Goal: Task Accomplishment & Management: Complete application form

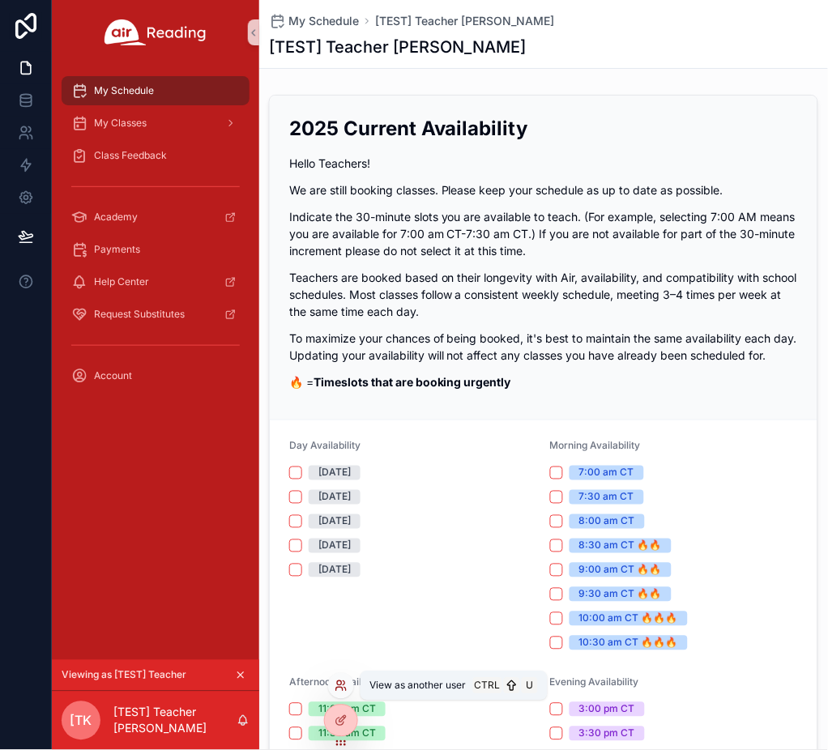
click at [337, 681] on icon at bounding box center [341, 686] width 13 height 13
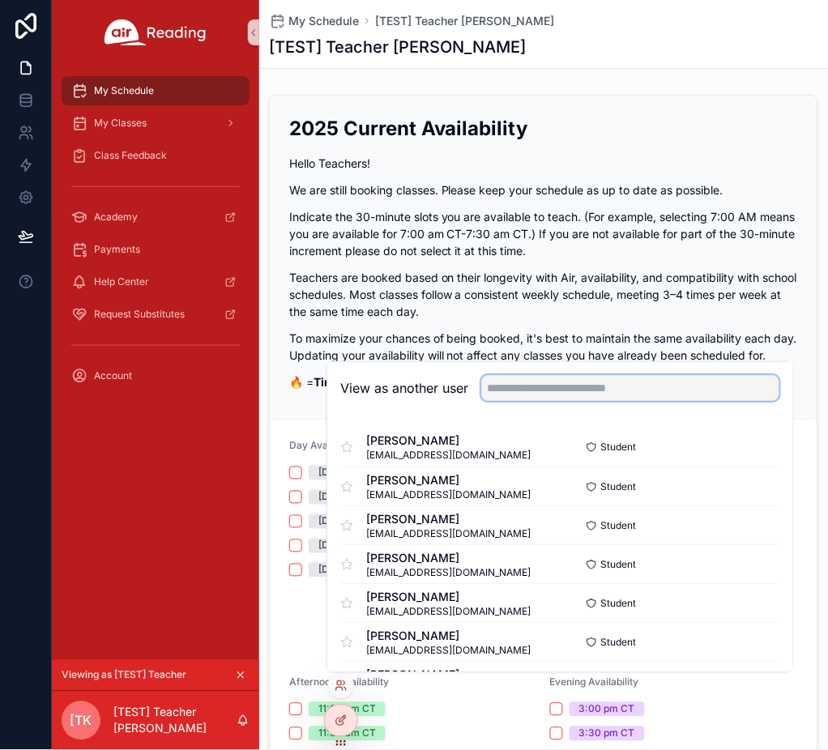
click at [569, 383] on input "text" at bounding box center [630, 388] width 298 height 26
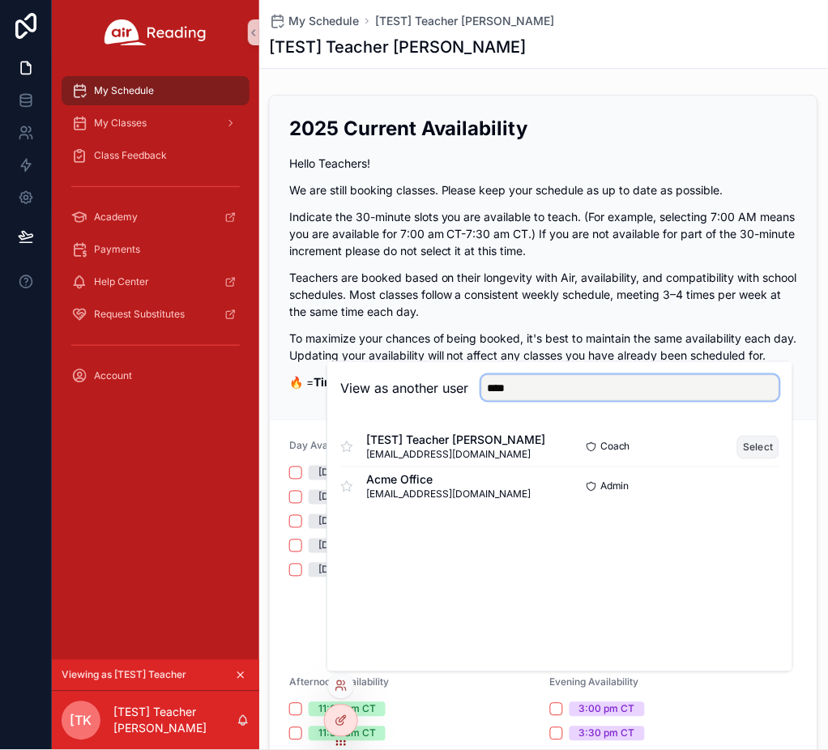
type input "****"
click at [753, 446] on button "Select" at bounding box center [758, 447] width 42 height 23
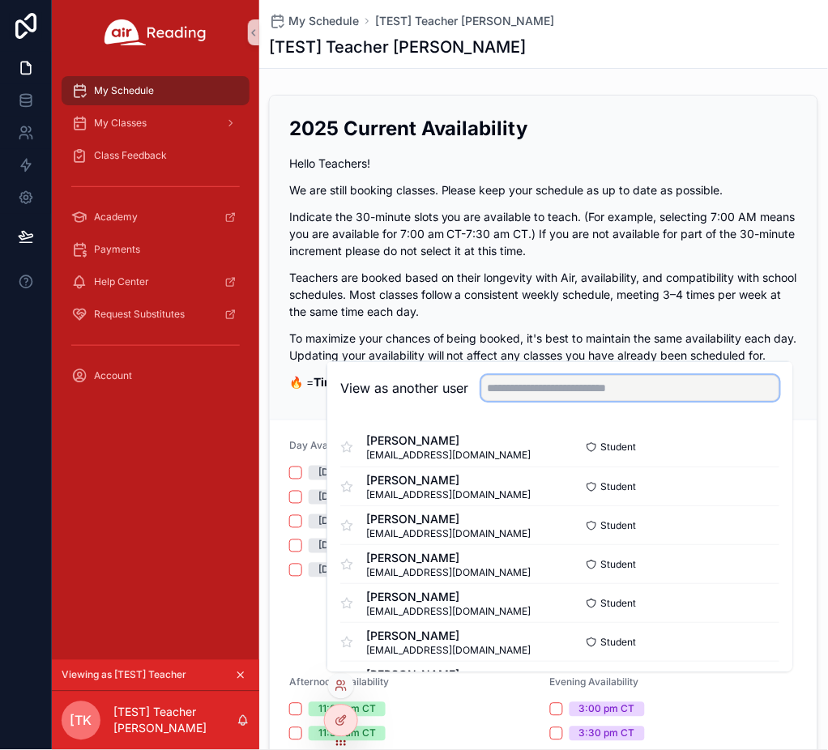
click at [547, 392] on input "text" at bounding box center [630, 388] width 298 height 26
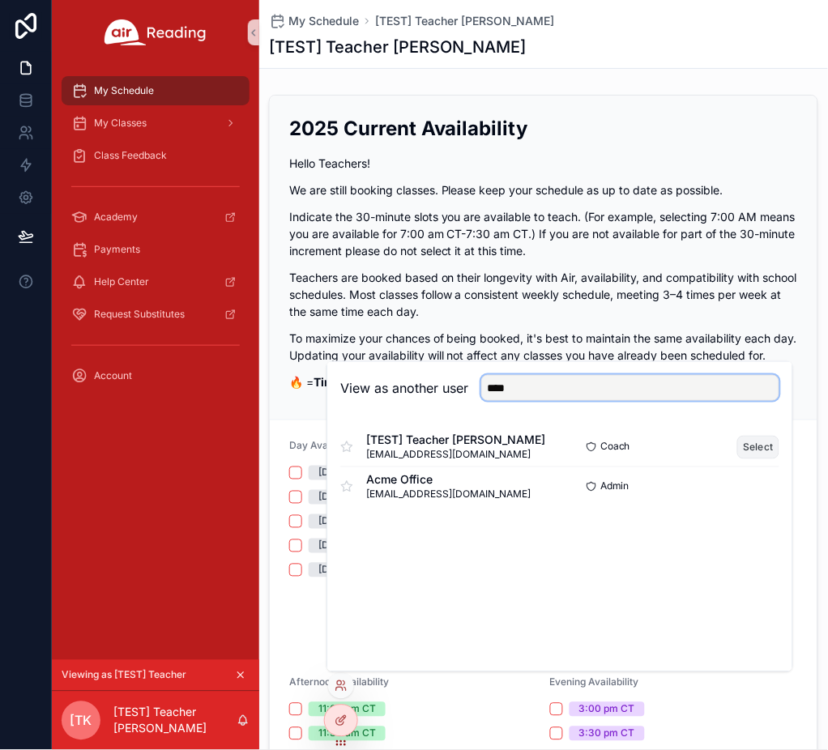
type input "****"
click at [745, 450] on button "Select" at bounding box center [758, 447] width 42 height 23
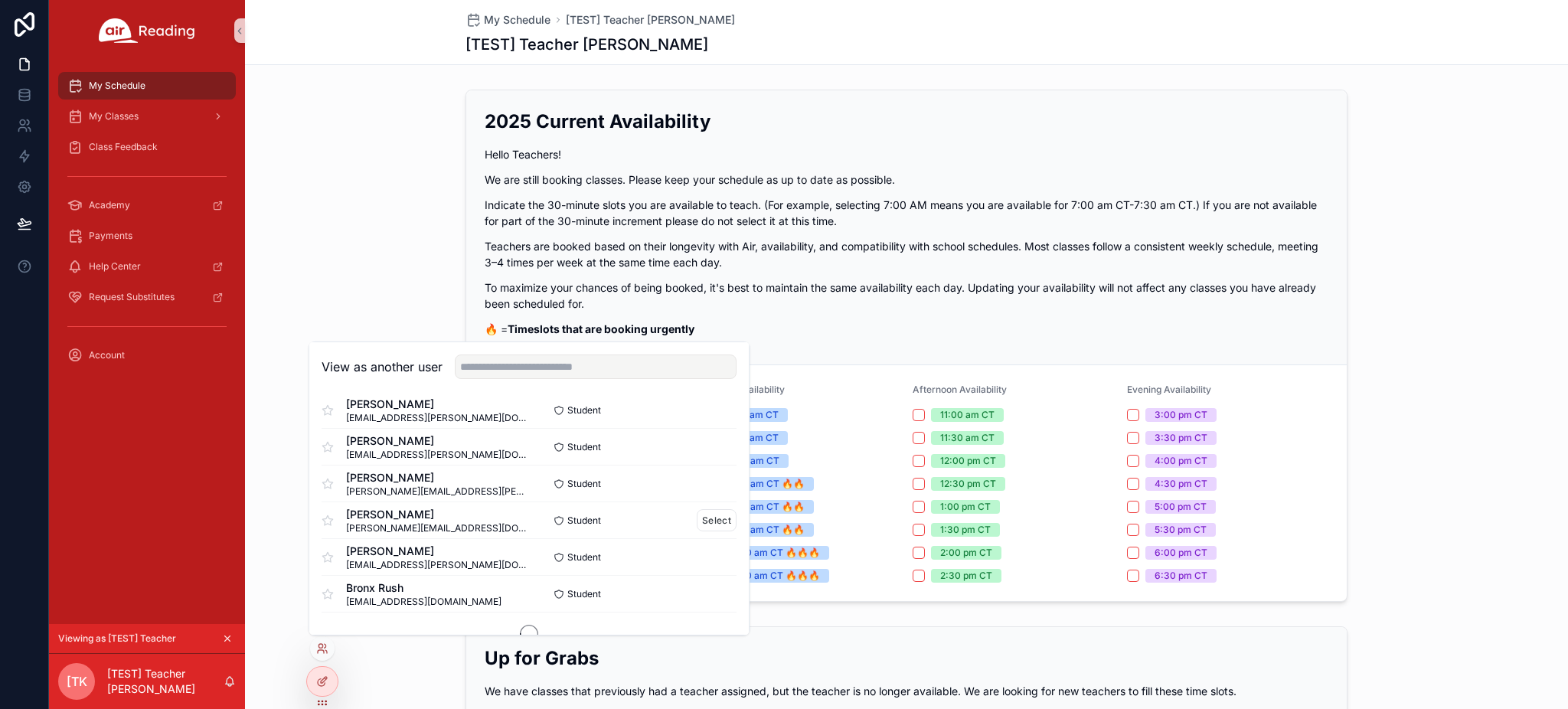
scroll to position [928, 0]
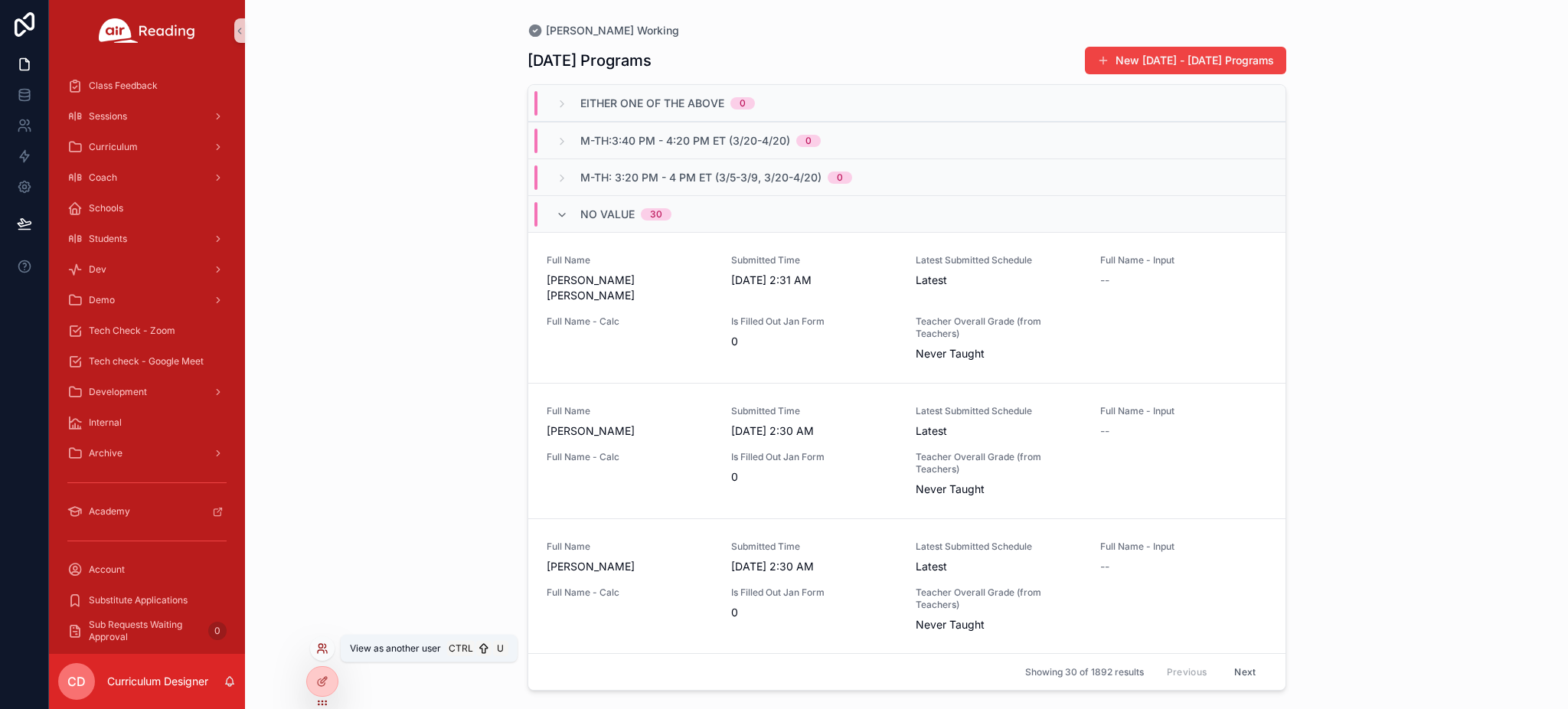
click at [325, 648] on icon at bounding box center [326, 646] width 2 height 4
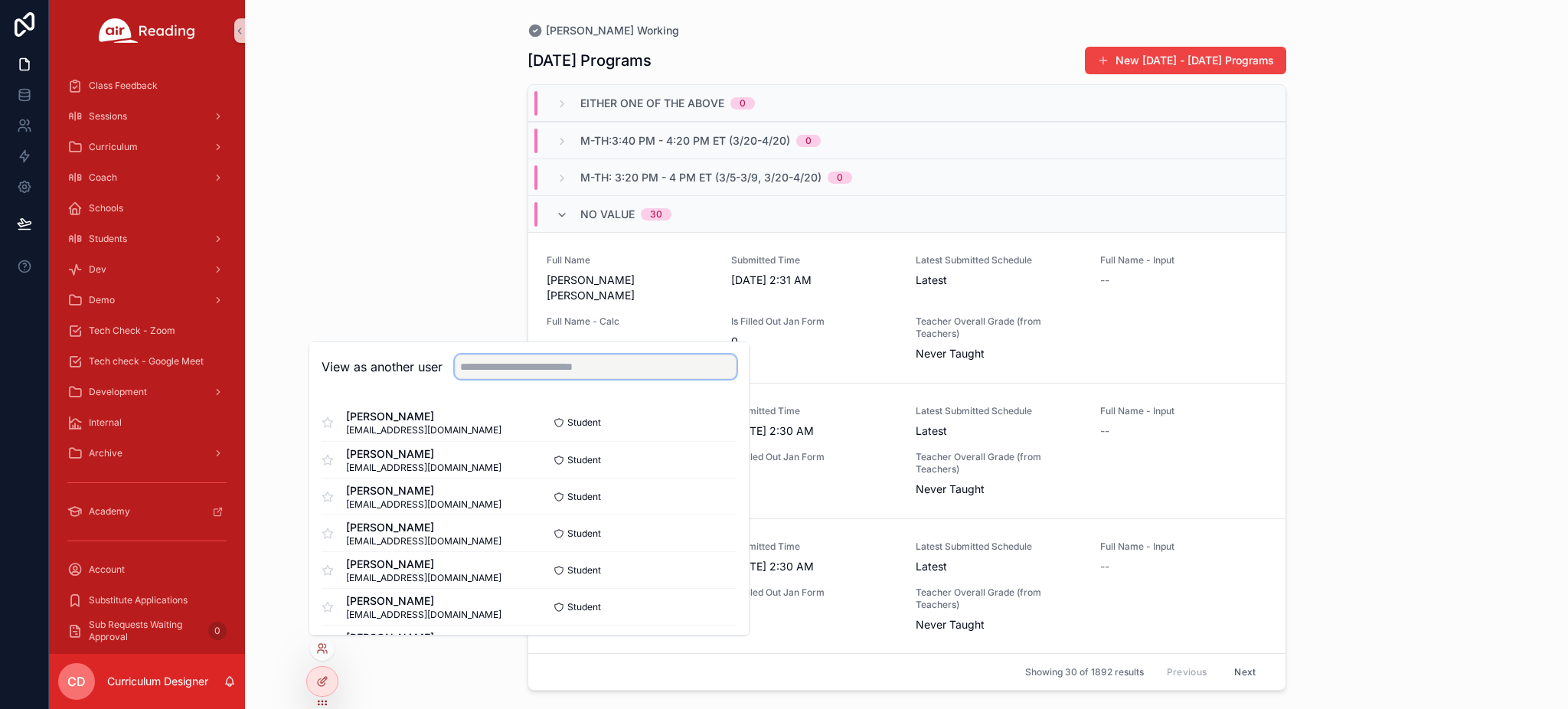
click at [543, 372] on input "text" at bounding box center [595, 367] width 282 height 25
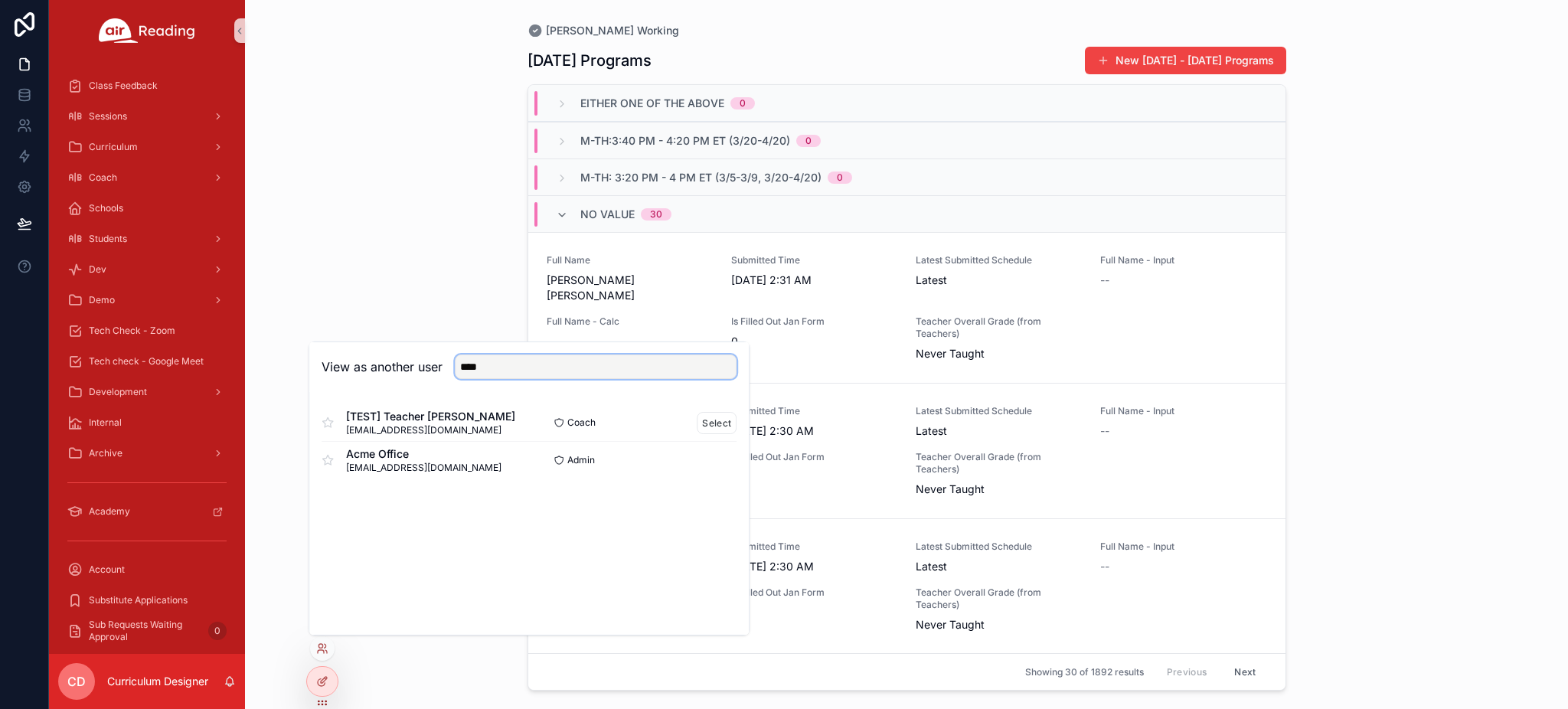
type input "****"
click at [438, 424] on span "[EMAIL_ADDRESS][DOMAIN_NAME]" at bounding box center [430, 430] width 169 height 12
click at [700, 422] on button "Select" at bounding box center [716, 423] width 40 height 22
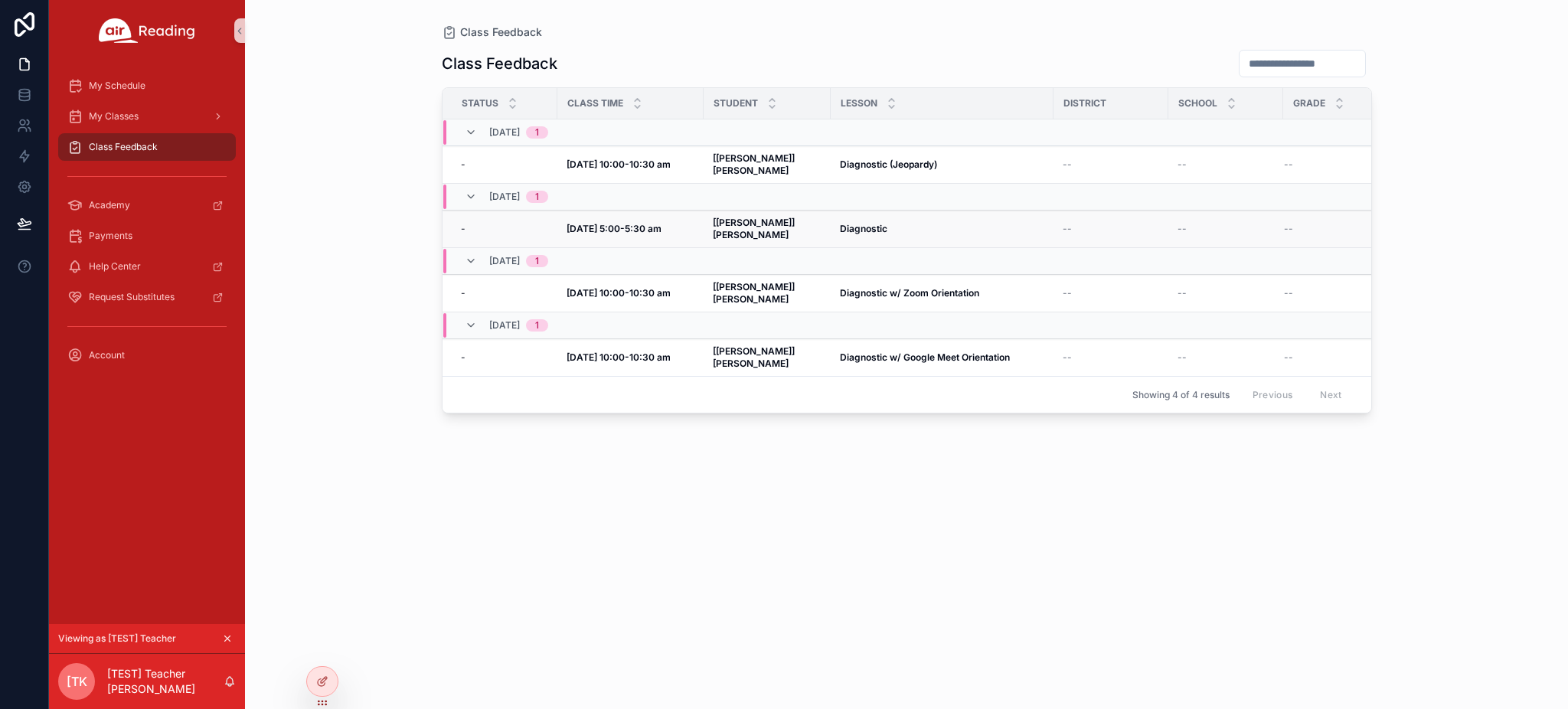
click at [840, 223] on strong "Diagnostic" at bounding box center [864, 229] width 47 height 11
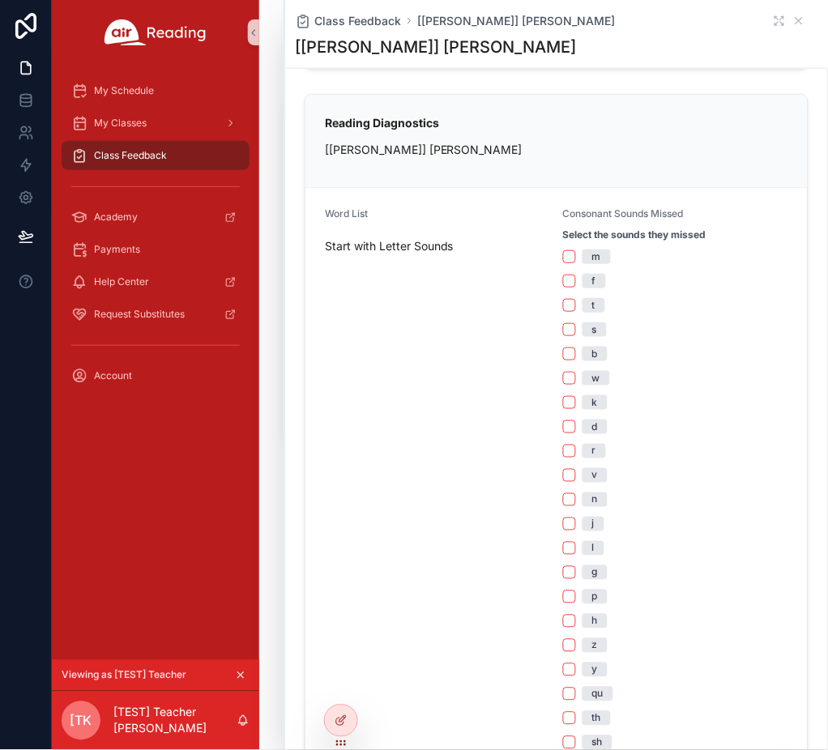
scroll to position [324, 0]
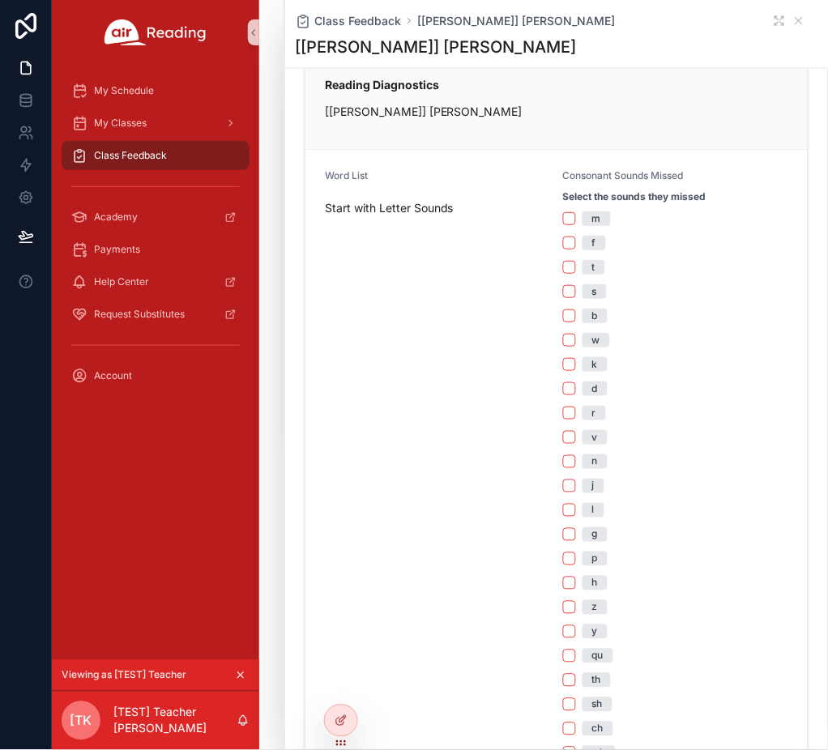
click at [592, 366] on div "k" at bounding box center [595, 364] width 6 height 15
click at [576, 366] on button "k" at bounding box center [569, 364] width 13 height 13
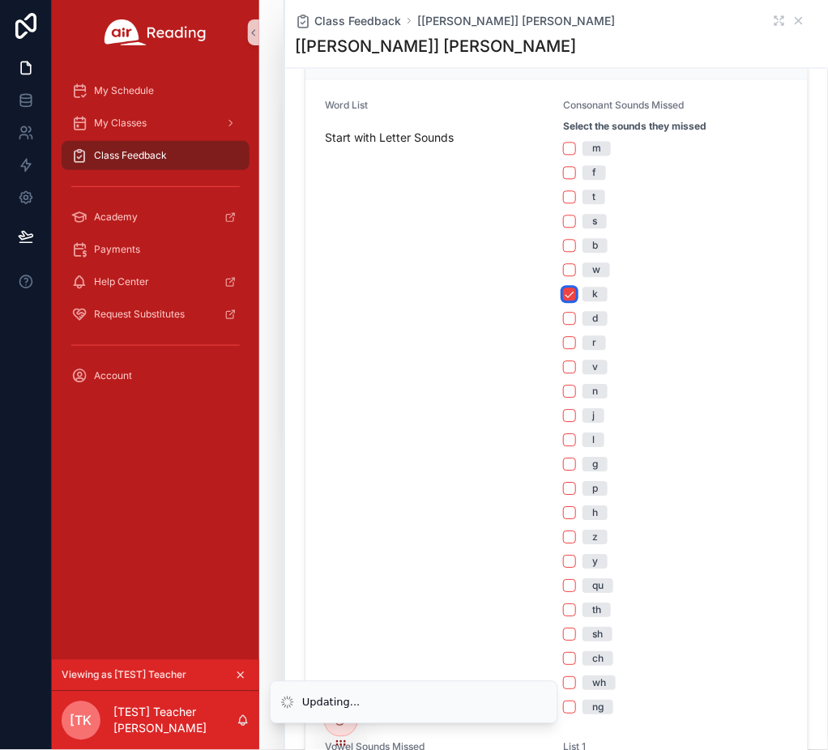
scroll to position [432, 0]
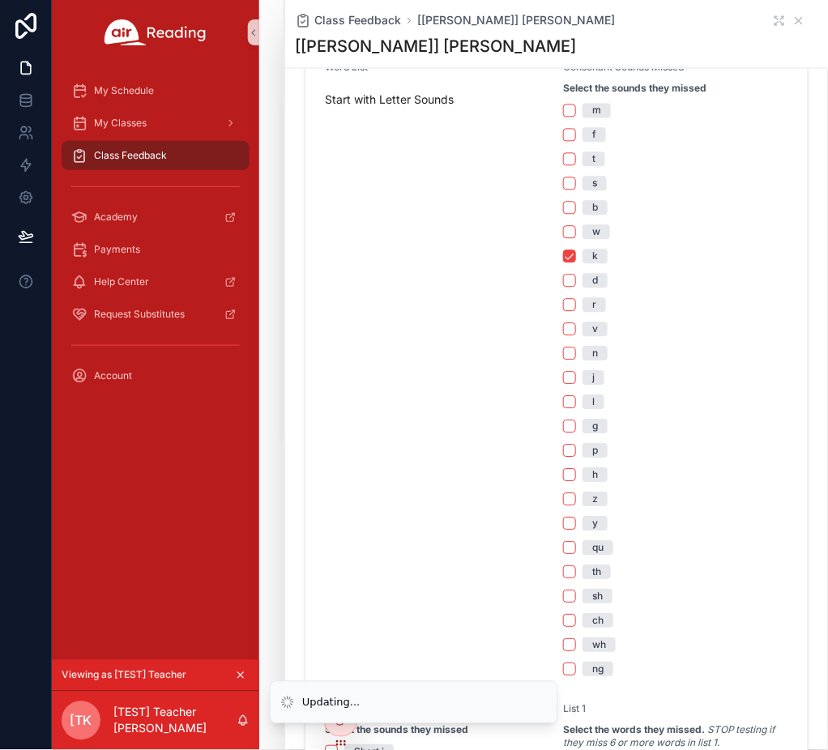
click at [592, 480] on div "h" at bounding box center [595, 475] width 6 height 15
click at [576, 480] on button "h" at bounding box center [569, 475] width 13 height 13
click at [592, 557] on div "m f t s b w k d r v n j l g p h z y qu th sh ch [PERSON_NAME]" at bounding box center [675, 391] width 225 height 574
click at [592, 549] on div "qu" at bounding box center [597, 548] width 11 height 15
click at [576, 549] on button "qu" at bounding box center [569, 548] width 13 height 13
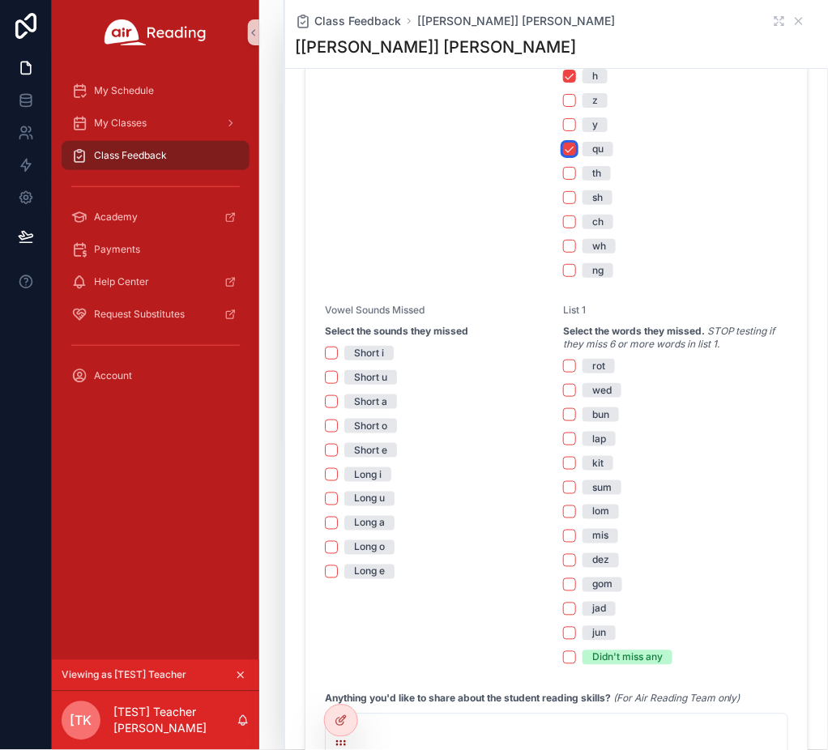
scroll to position [864, 0]
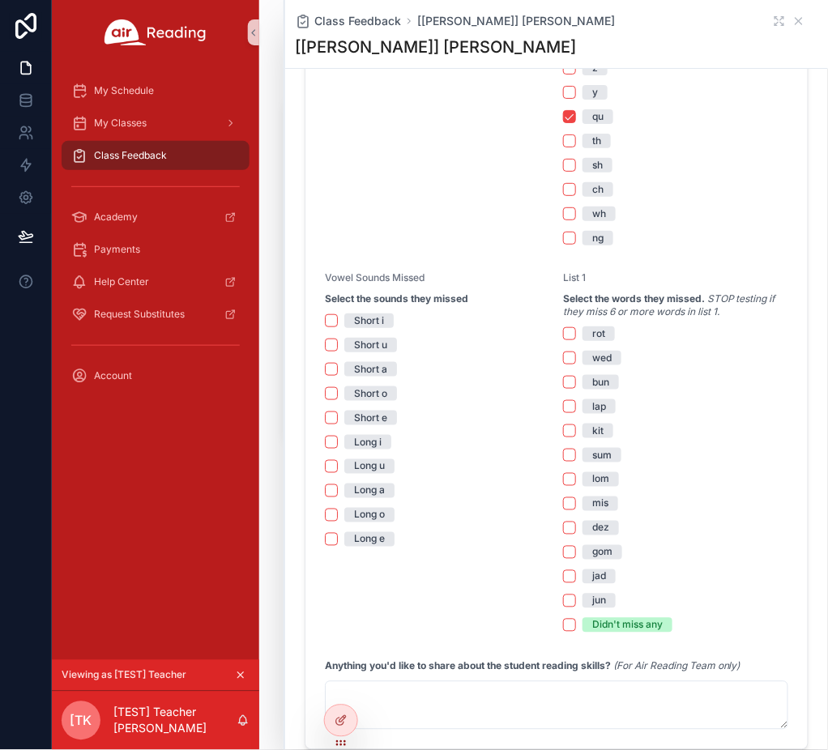
click at [385, 370] on div "Short a" at bounding box center [370, 369] width 33 height 15
click at [338, 370] on button "Short a" at bounding box center [331, 369] width 13 height 13
click at [359, 448] on div "Long i" at bounding box center [368, 442] width 28 height 15
click at [338, 448] on button "Long i" at bounding box center [331, 442] width 13 height 13
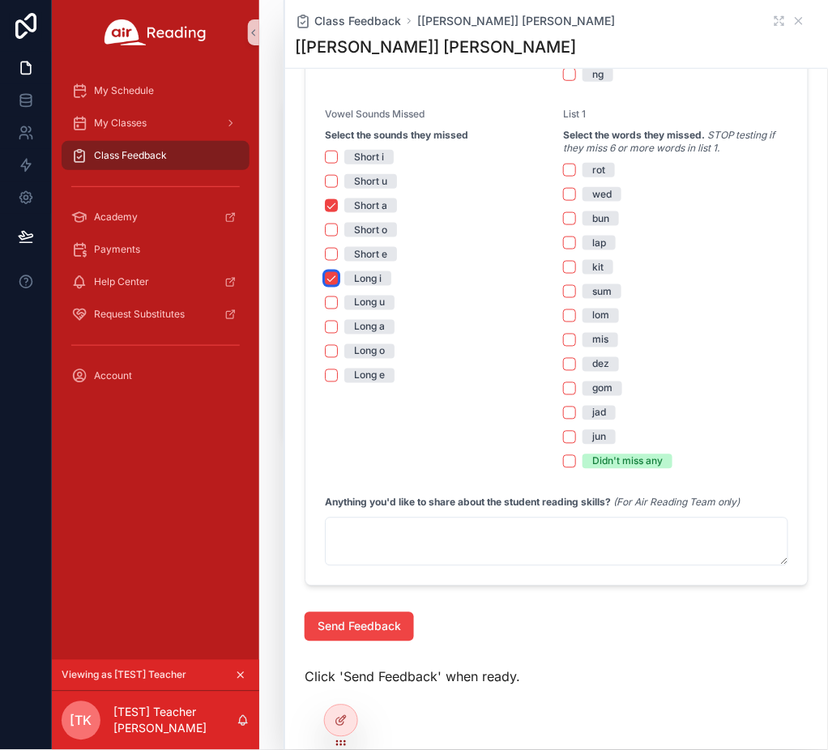
scroll to position [1073, 0]
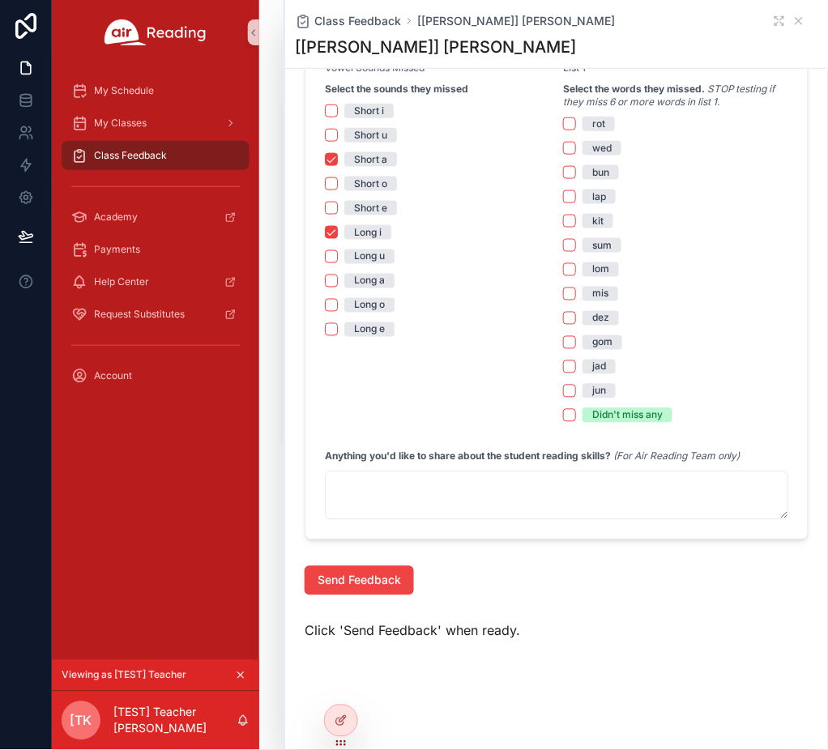
click at [592, 290] on div "mis" at bounding box center [600, 294] width 16 height 15
click at [576, 290] on button "mis" at bounding box center [569, 294] width 13 height 13
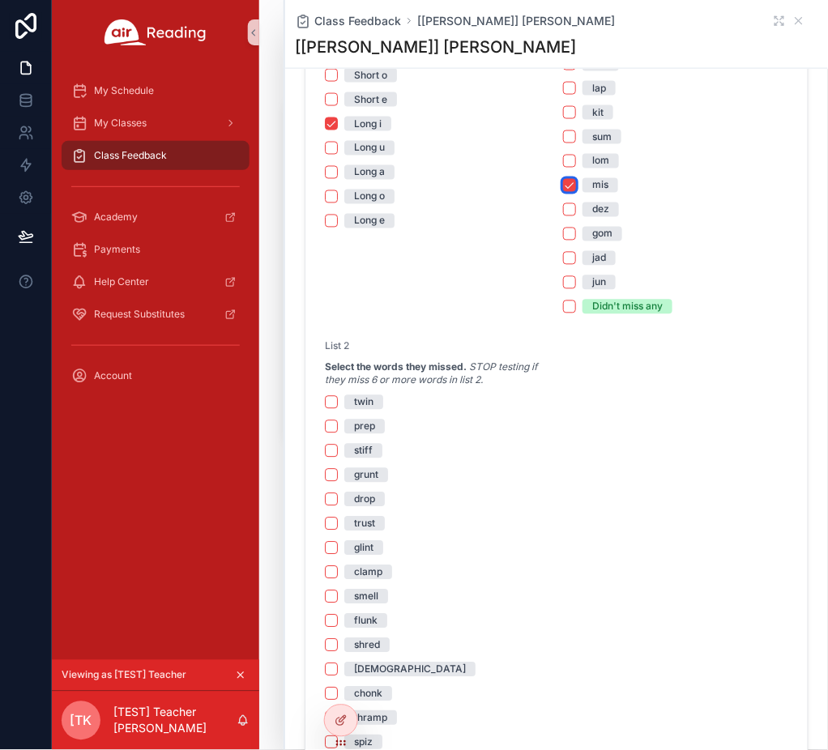
scroll to position [1290, 0]
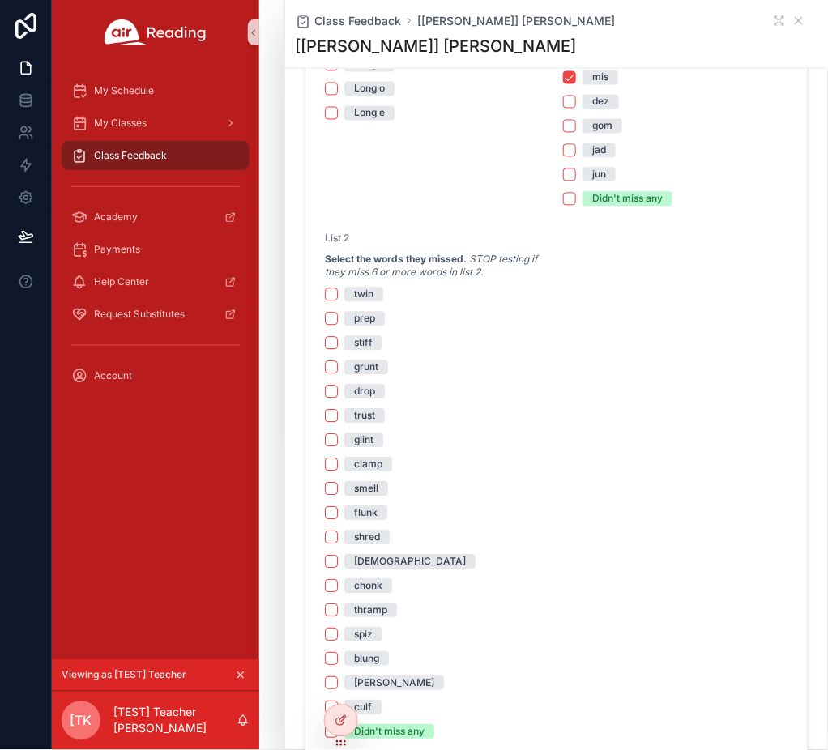
click at [376, 323] on span "prep" at bounding box center [364, 319] width 41 height 15
click at [338, 323] on button "prep" at bounding box center [331, 319] width 13 height 13
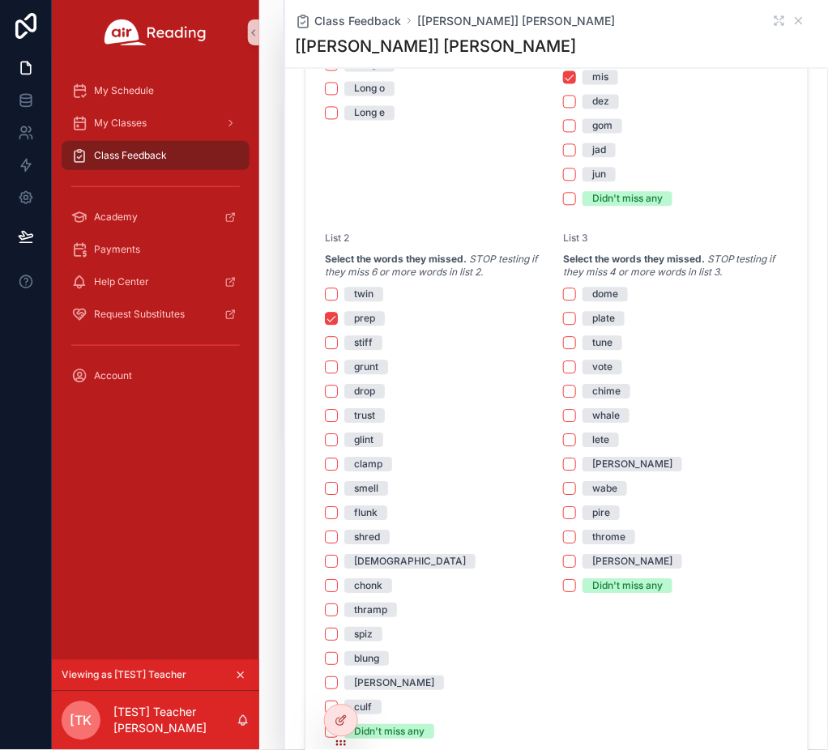
click at [366, 441] on div "glint" at bounding box center [363, 440] width 19 height 15
click at [338, 441] on button "glint" at bounding box center [331, 440] width 13 height 13
click at [370, 493] on div "smell" at bounding box center [366, 489] width 24 height 15
click at [338, 493] on button "smell" at bounding box center [331, 489] width 13 height 13
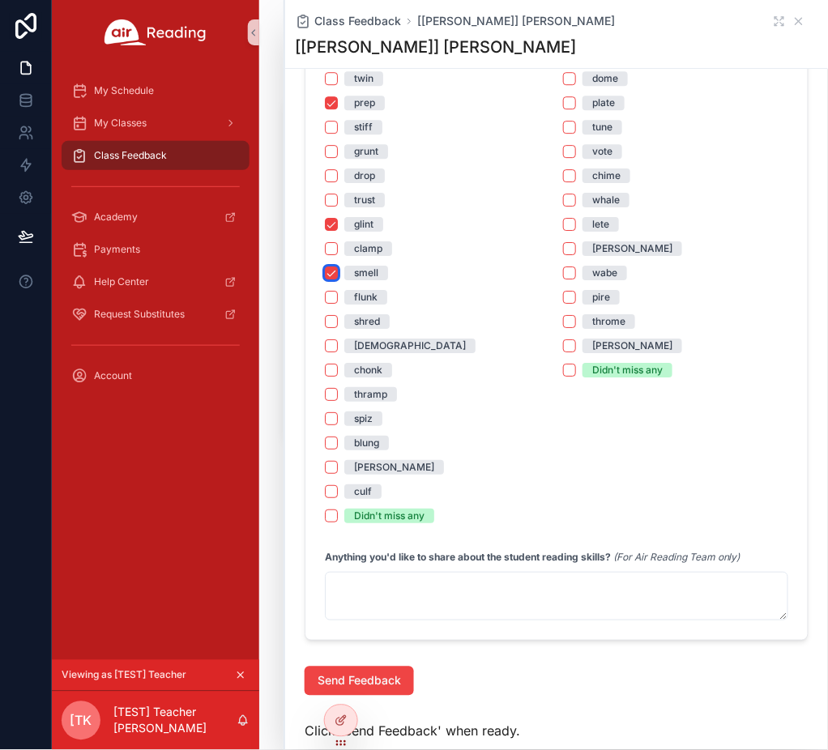
scroll to position [1398, 0]
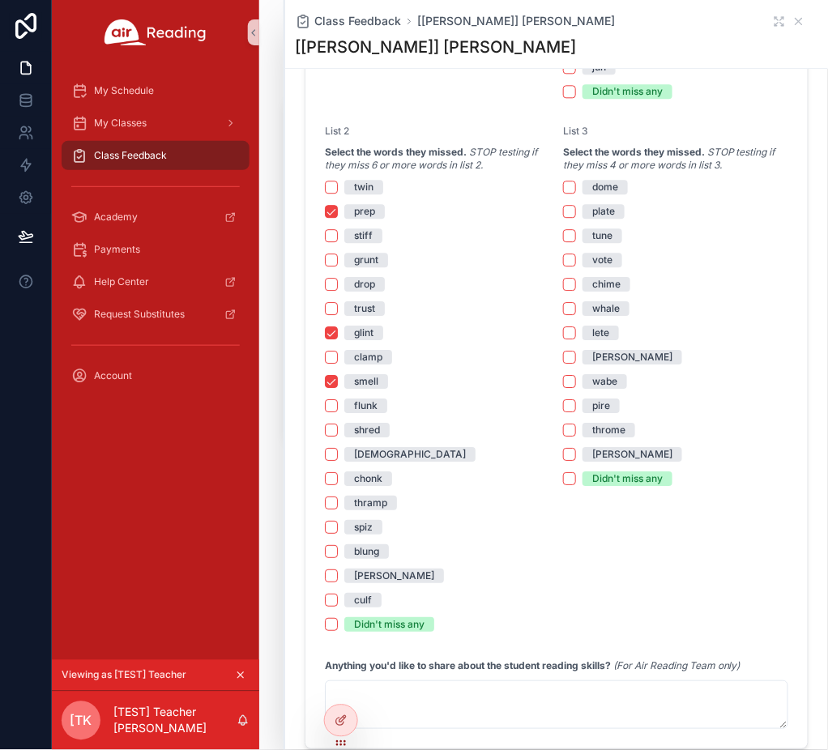
click at [592, 189] on div "dome" at bounding box center [605, 187] width 26 height 15
click at [576, 189] on button "dome" at bounding box center [569, 187] width 13 height 13
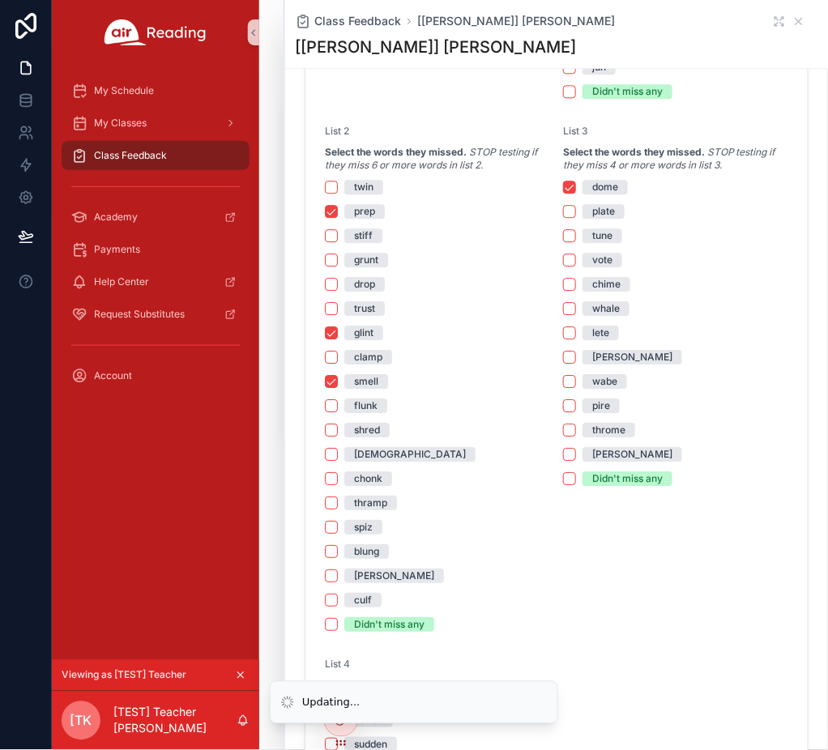
click at [592, 206] on div "plate" at bounding box center [603, 211] width 23 height 15
click at [576, 206] on button "plate" at bounding box center [569, 211] width 13 height 13
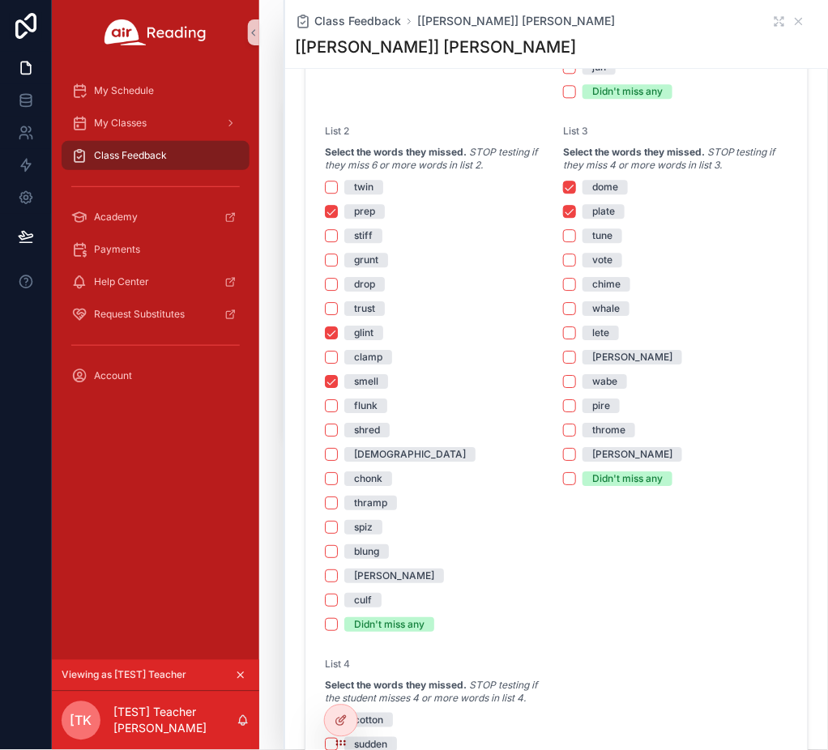
click at [604, 284] on div "chime" at bounding box center [606, 284] width 28 height 15
click at [576, 284] on button "chime" at bounding box center [569, 284] width 13 height 13
click at [604, 284] on div "chime" at bounding box center [606, 284] width 28 height 15
click at [576, 284] on button "chime" at bounding box center [569, 284] width 13 height 13
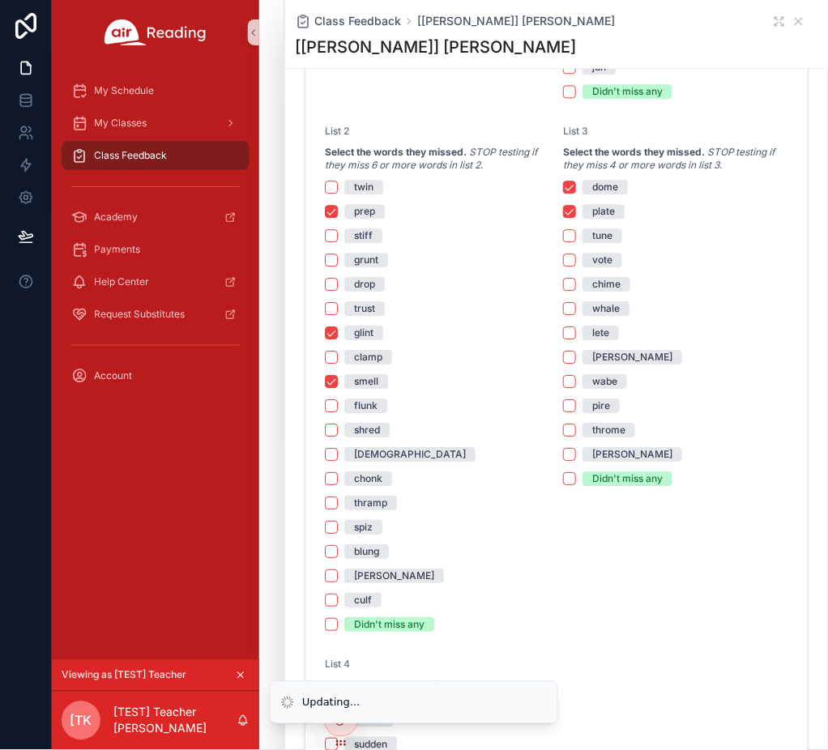
click at [583, 308] on span "whale" at bounding box center [606, 308] width 47 height 15
click at [576, 308] on button "whale" at bounding box center [569, 308] width 13 height 13
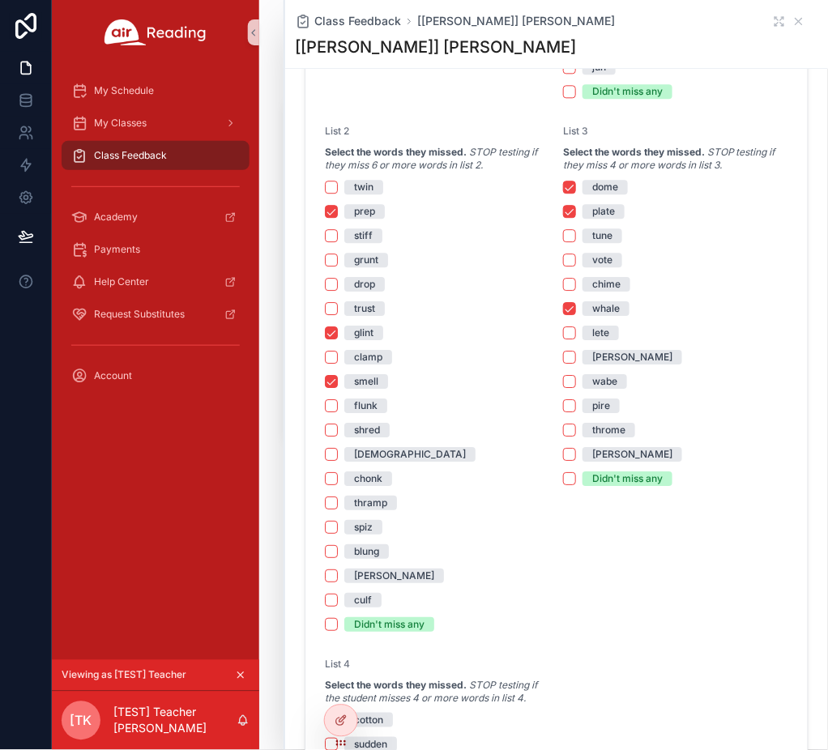
click at [598, 402] on div "pire" at bounding box center [601, 406] width 18 height 15
click at [576, 402] on button "pire" at bounding box center [569, 405] width 13 height 13
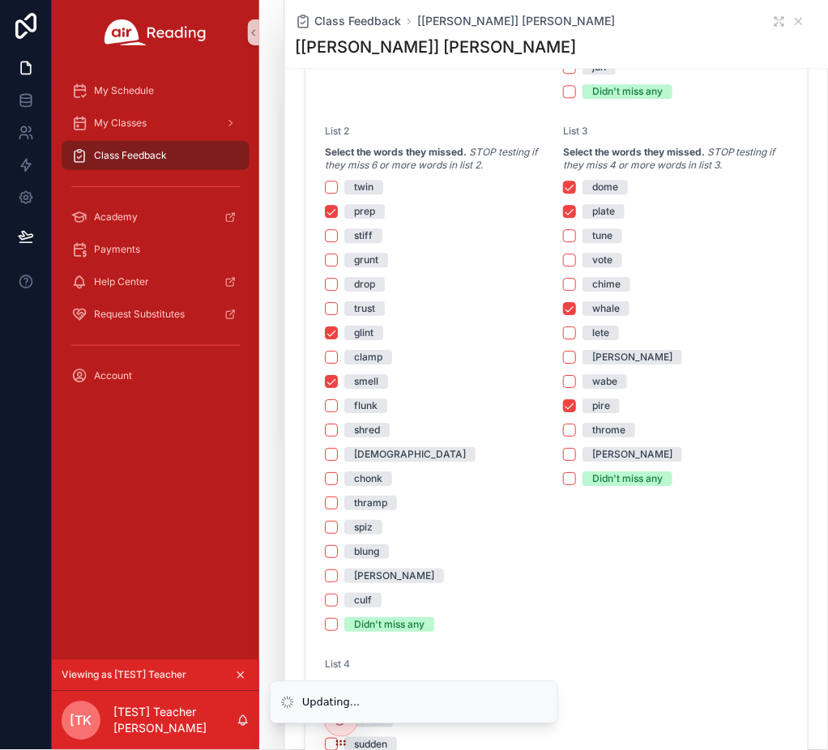
click at [595, 432] on div "throme" at bounding box center [608, 430] width 33 height 15
click at [576, 432] on button "throme" at bounding box center [569, 430] width 13 height 13
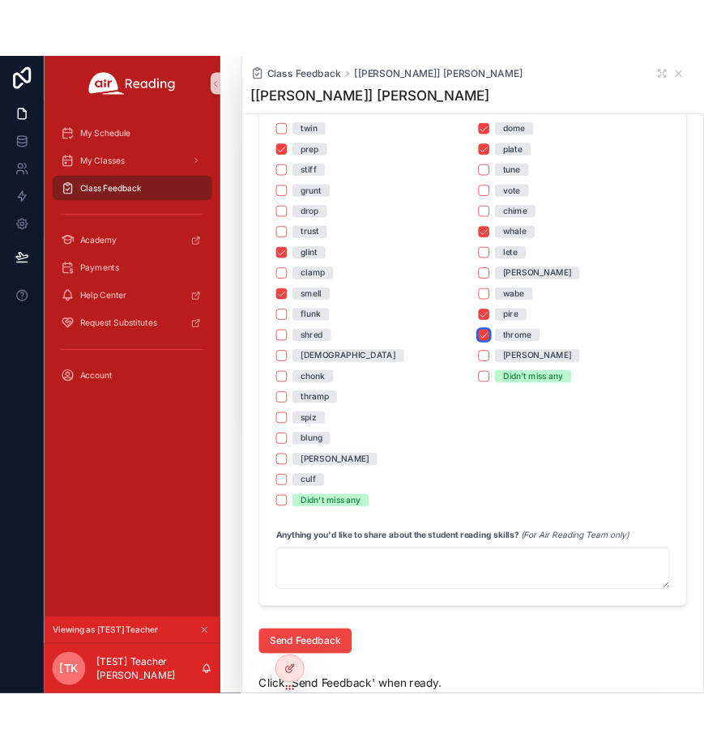
scroll to position [1607, 0]
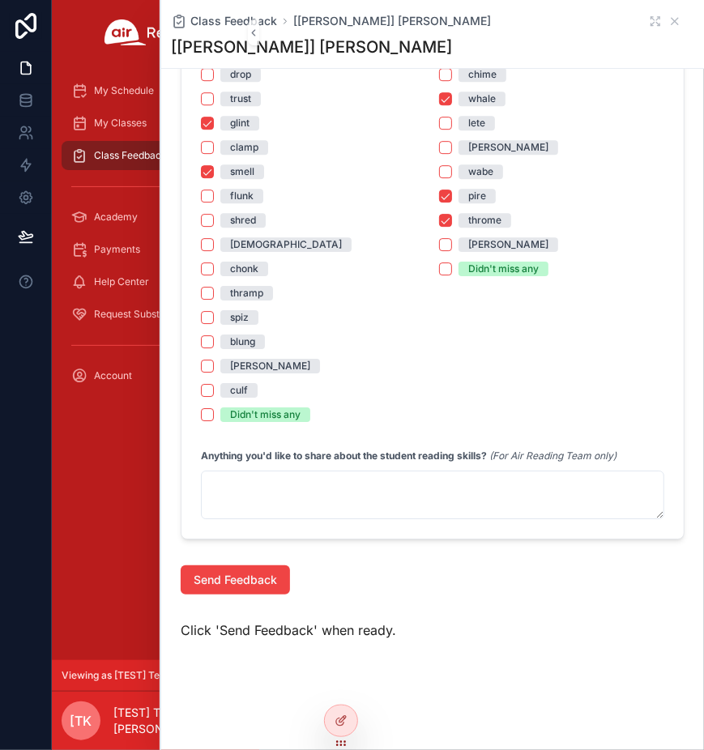
click at [111, 590] on div "My Schedule My Classes Class Feedback Academy Payments Help Center Request Subs…" at bounding box center [155, 362] width 207 height 595
click at [141, 715] on p "[TEST] Teacher [PERSON_NAME]" at bounding box center [174, 721] width 123 height 32
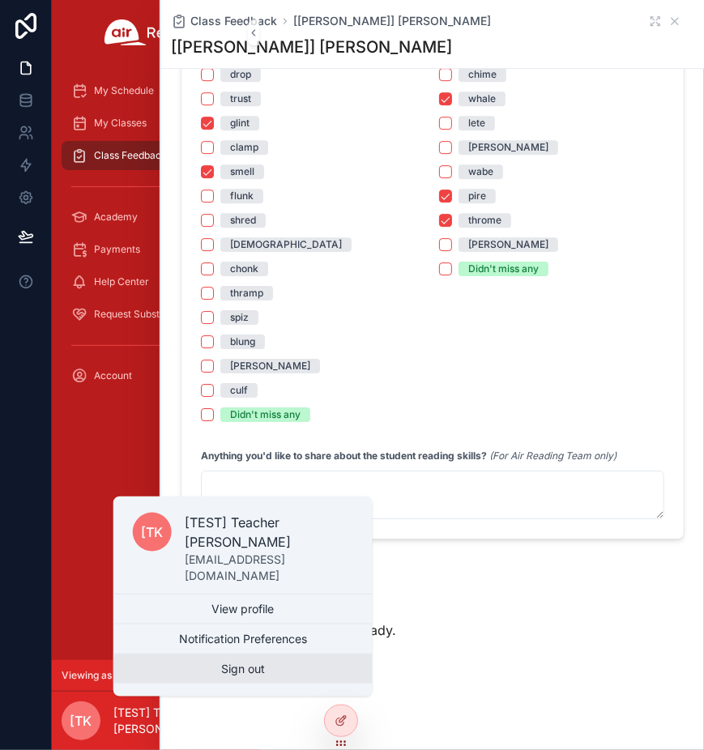
click at [220, 671] on button "Sign out" at bounding box center [242, 669] width 259 height 29
